Goal: Understand process/instructions

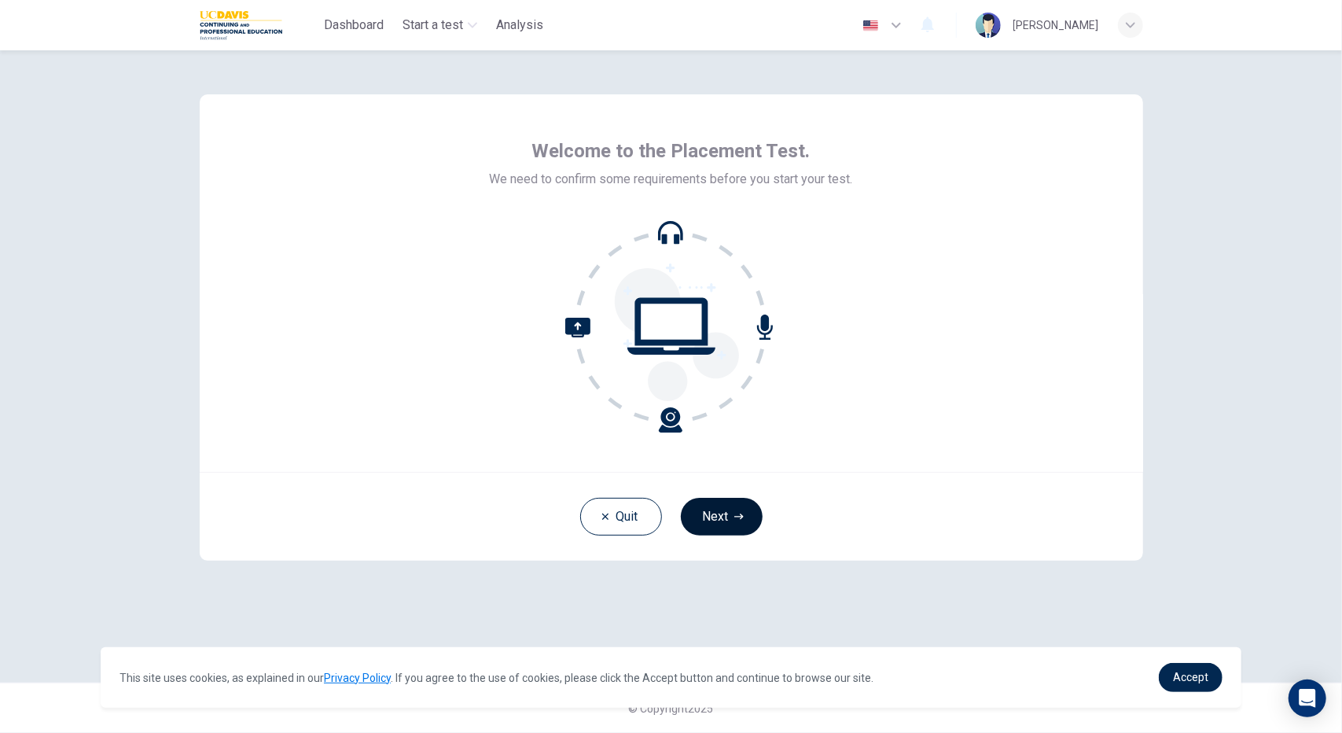
click at [718, 519] on button "Next" at bounding box center [722, 517] width 82 height 38
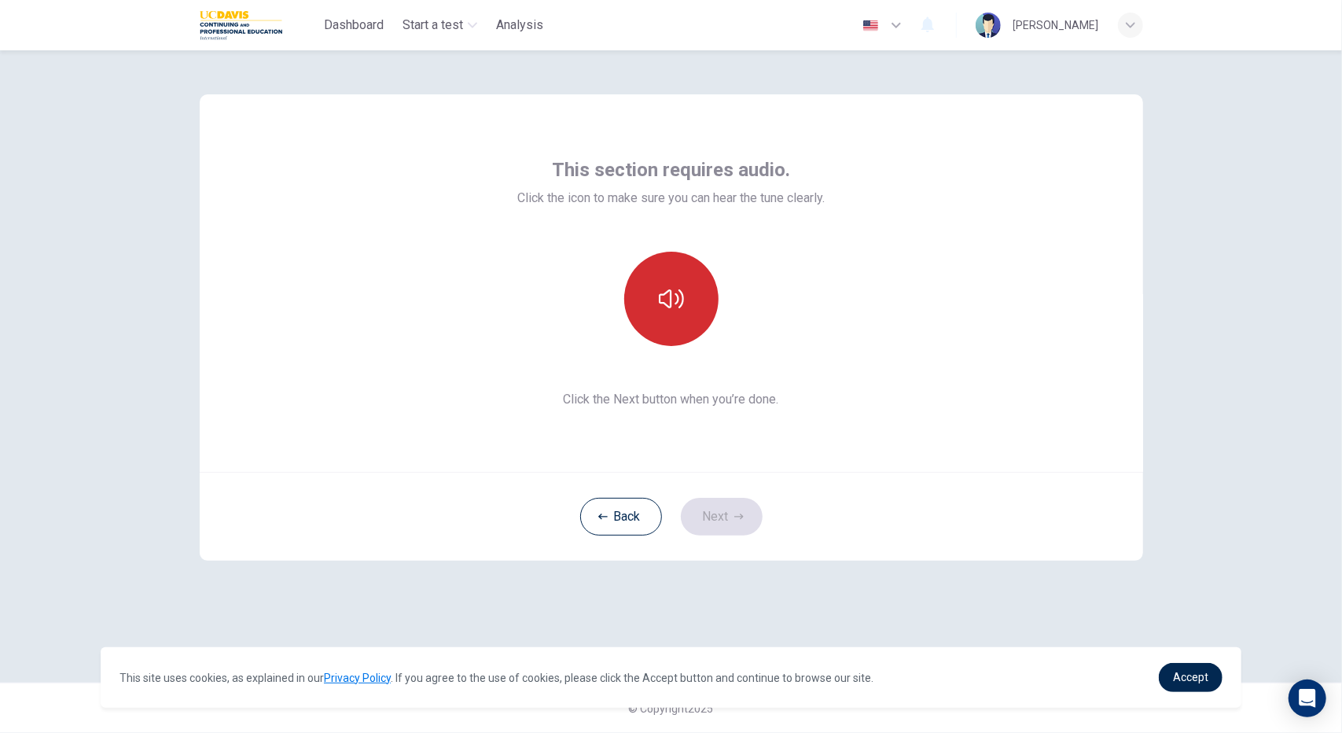
click at [687, 318] on button "button" at bounding box center [671, 299] width 94 height 94
click at [725, 520] on button "Next" at bounding box center [722, 517] width 82 height 38
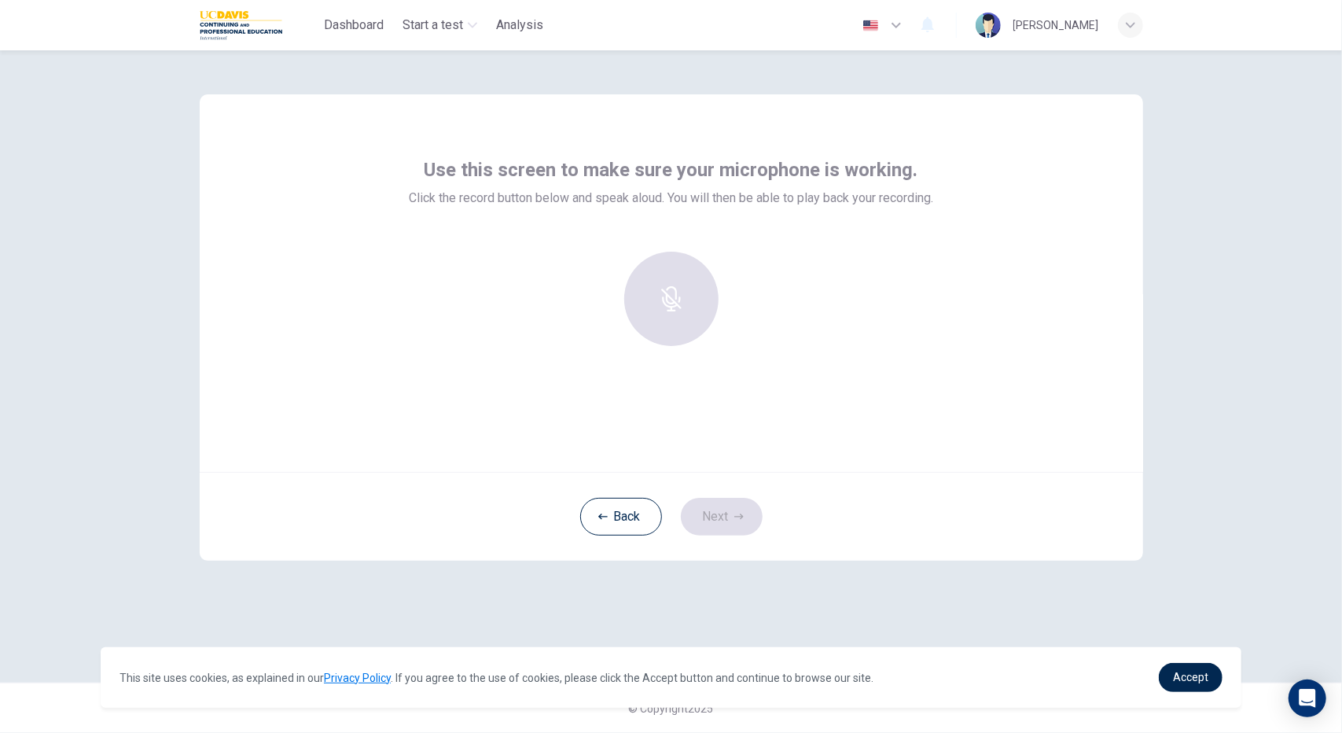
click at [701, 516] on div "Back Next" at bounding box center [672, 516] width 944 height 89
click at [679, 312] on h6 "Record" at bounding box center [670, 312] width 35 height 19
click at [682, 304] on div "Stop" at bounding box center [671, 299] width 94 height 94
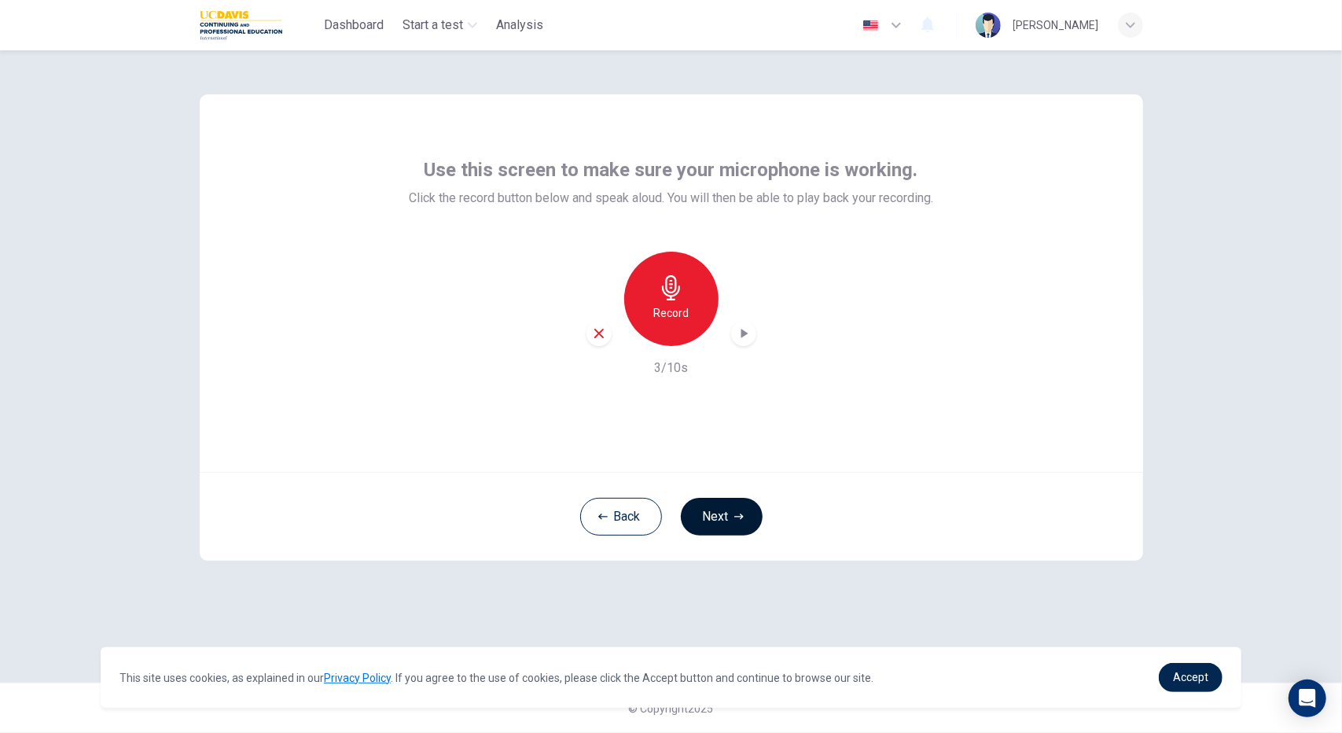
click at [721, 513] on button "Next" at bounding box center [722, 517] width 82 height 38
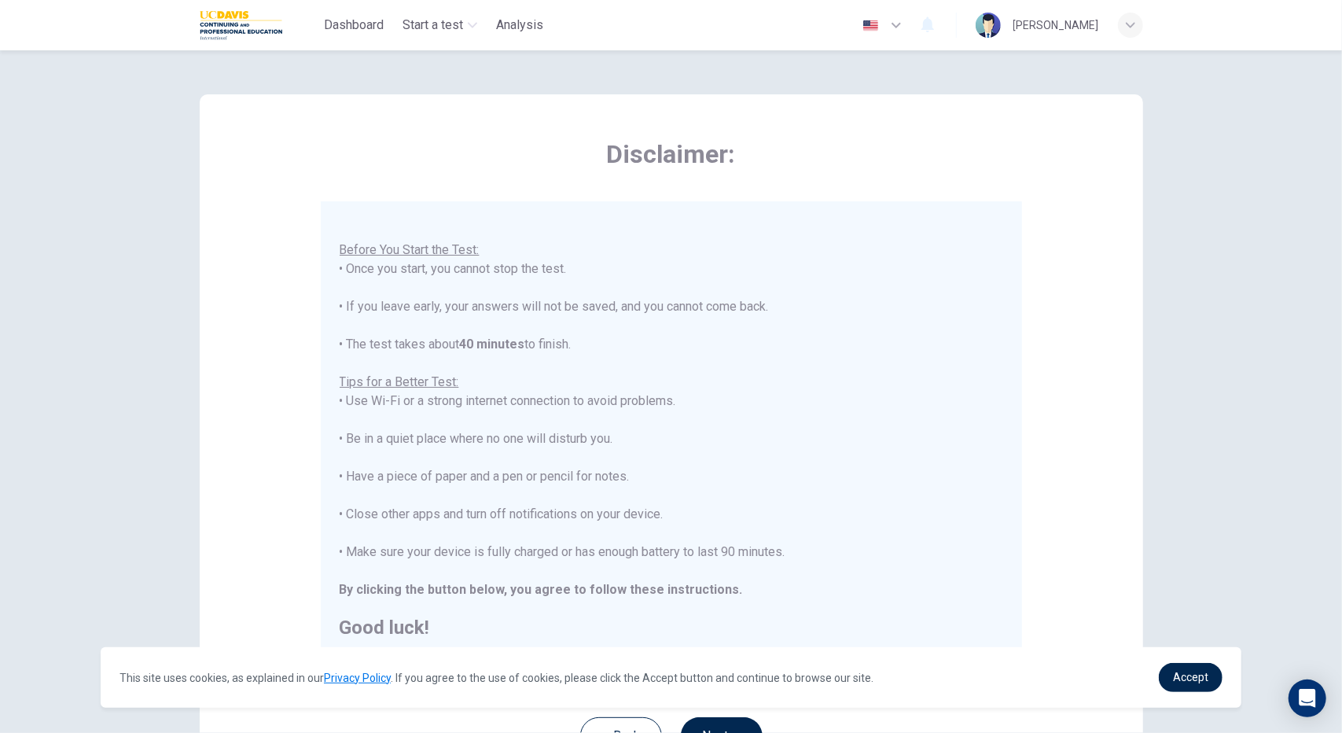
scroll to position [142, 0]
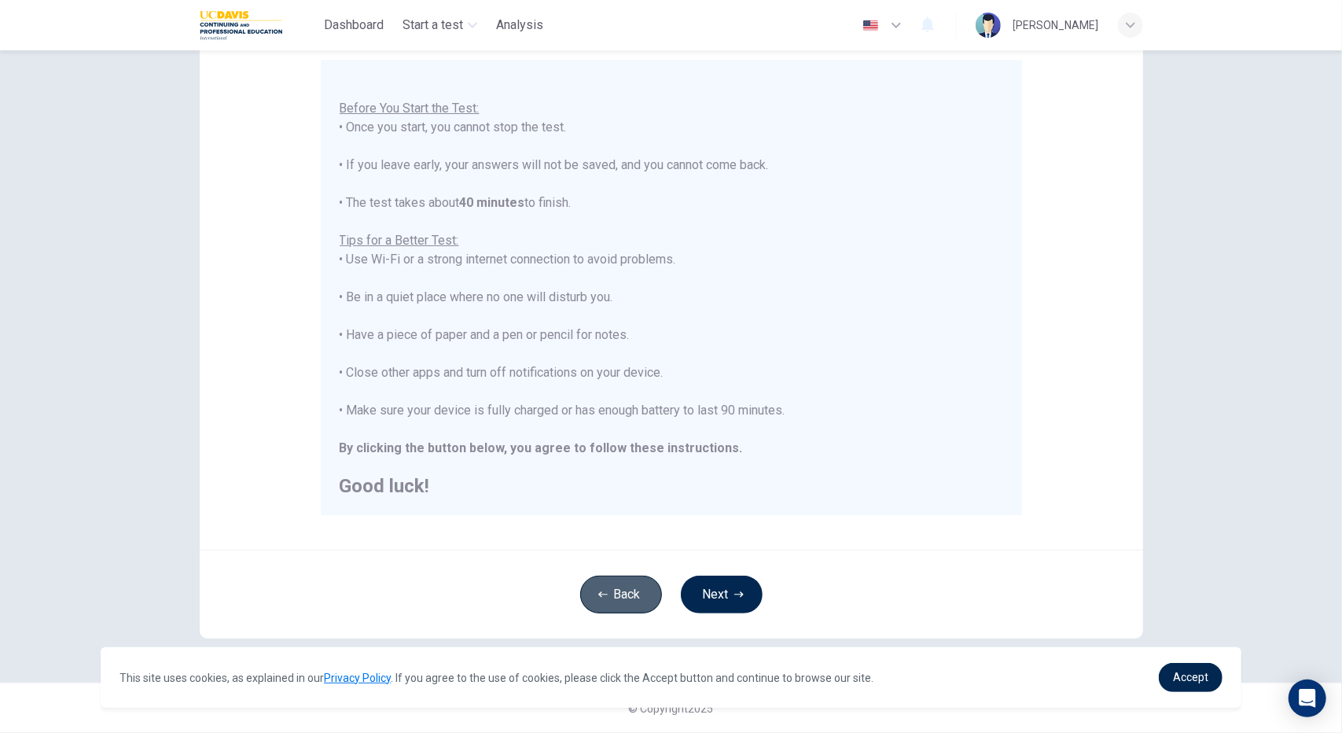
click at [632, 603] on button "Back" at bounding box center [621, 595] width 82 height 38
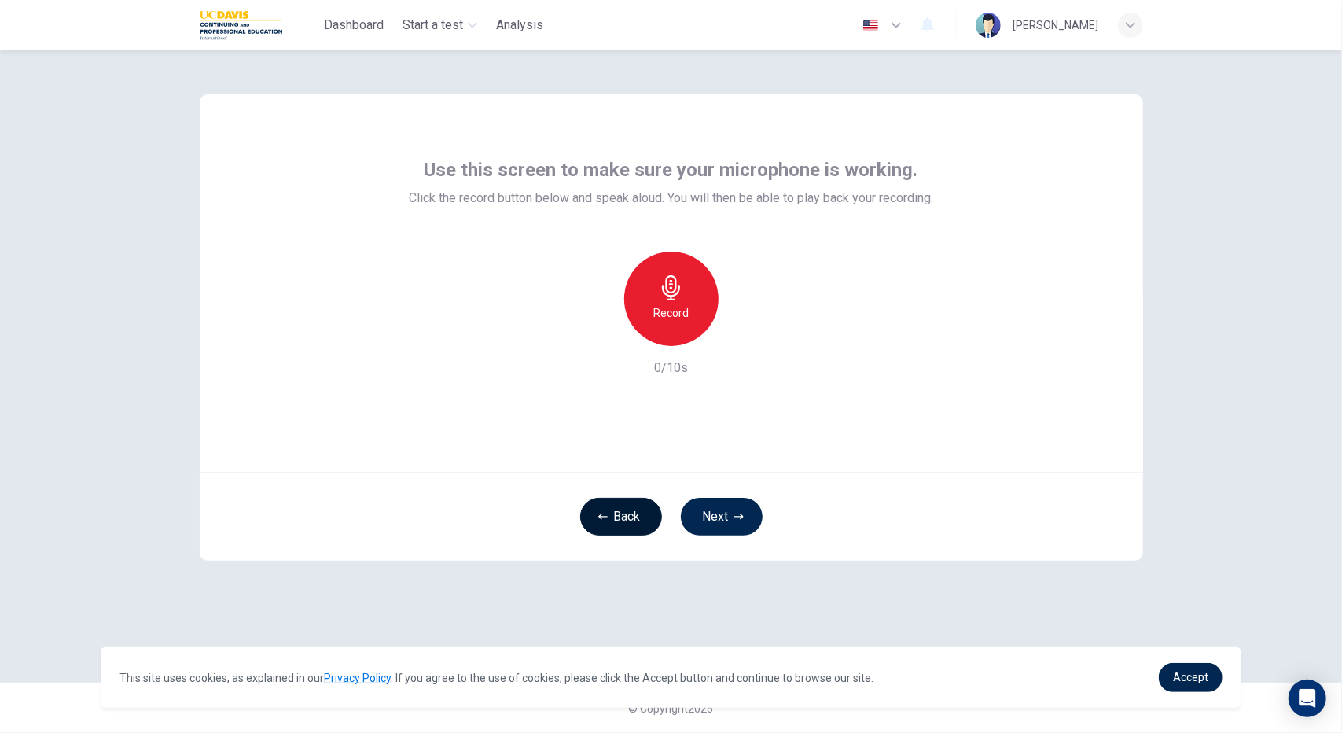
click at [603, 524] on button "Back" at bounding box center [621, 517] width 82 height 38
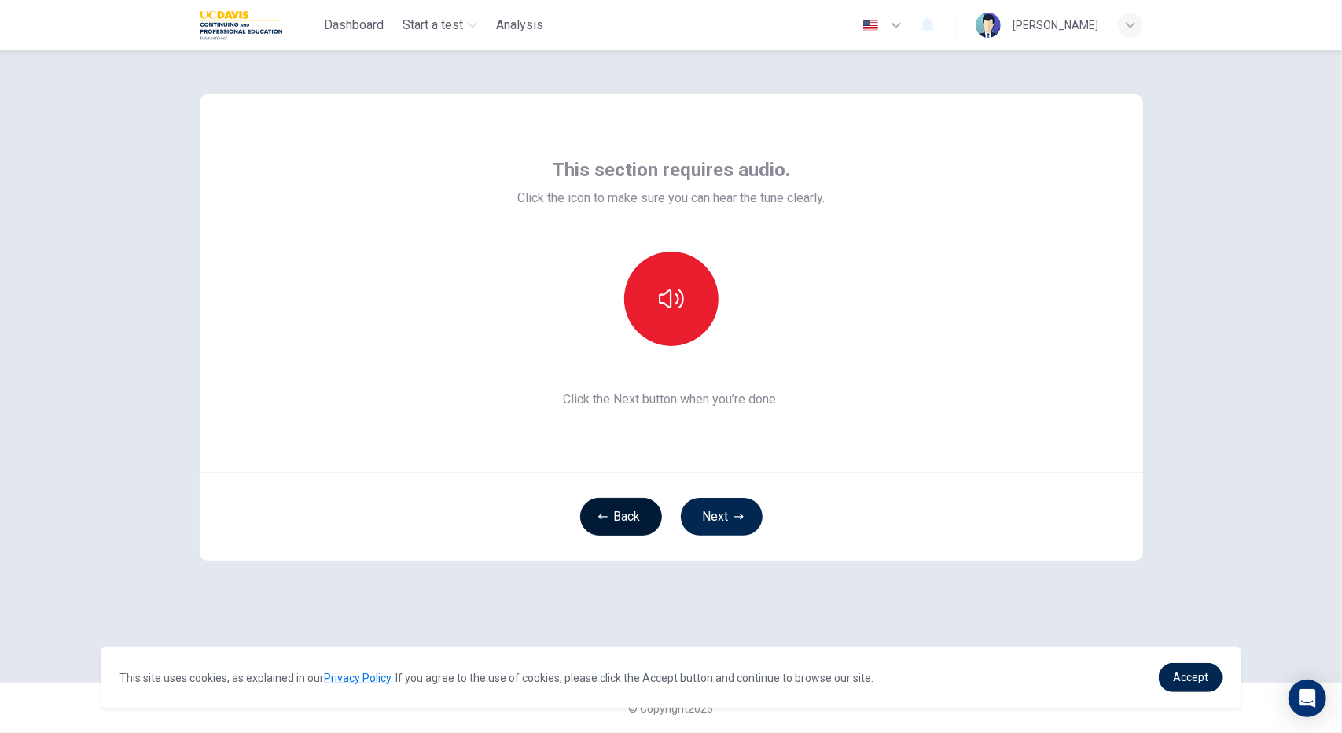
click at [603, 524] on button "Back" at bounding box center [621, 517] width 82 height 38
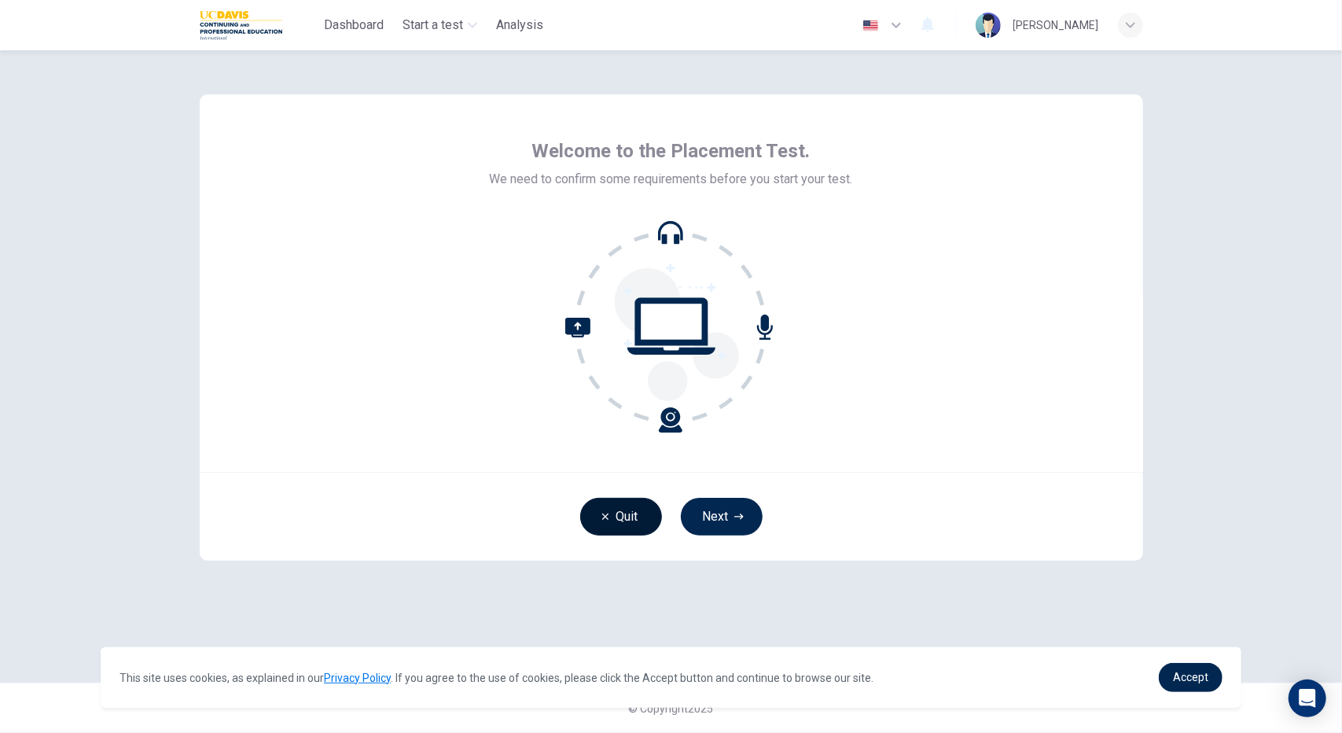
click at [603, 524] on button "Quit" at bounding box center [621, 517] width 82 height 38
